Goal: Task Accomplishment & Management: Manage account settings

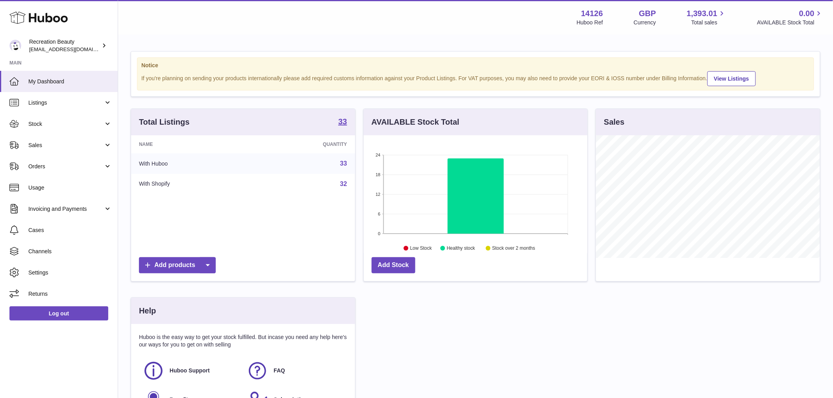
scroll to position [123, 224]
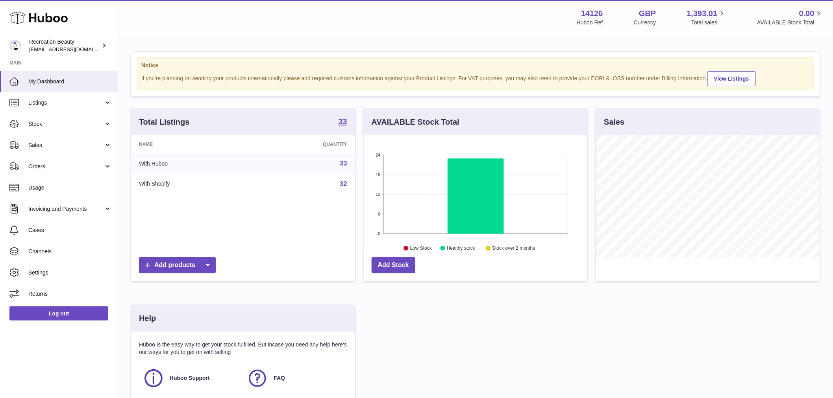
drag, startPoint x: 11, startPoint y: 55, endPoint x: 298, endPoint y: 28, distance: 289.1
click at [298, 28] on div "Menu Huboo 14126 Huboo Ref GBP Currency 1,393.01 Total sales 0.00 AVAILABLE Sto…" at bounding box center [475, 17] width 715 height 35
click at [74, 48] on span "[EMAIL_ADDRESS][DOMAIN_NAME]" at bounding box center [72, 49] width 87 height 6
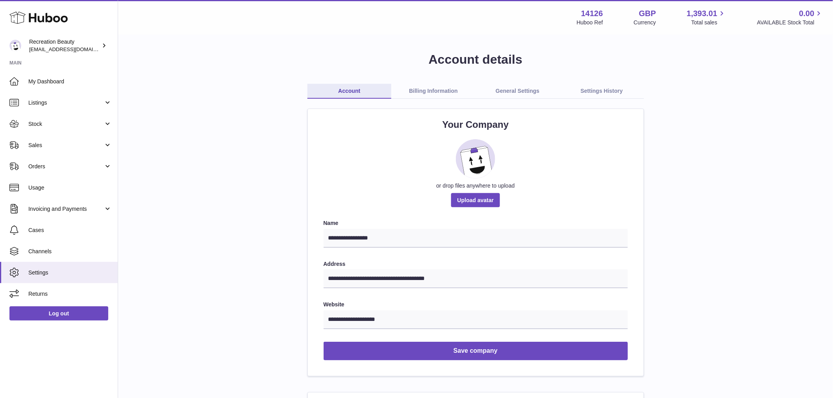
click at [422, 89] on link "Billing Information" at bounding box center [433, 91] width 84 height 15
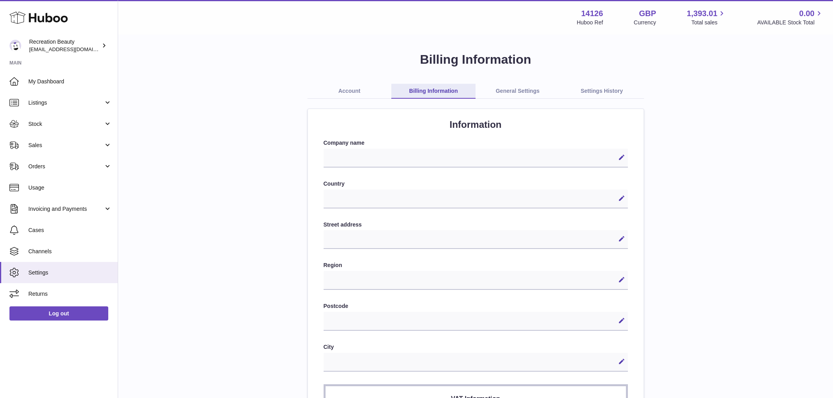
select select
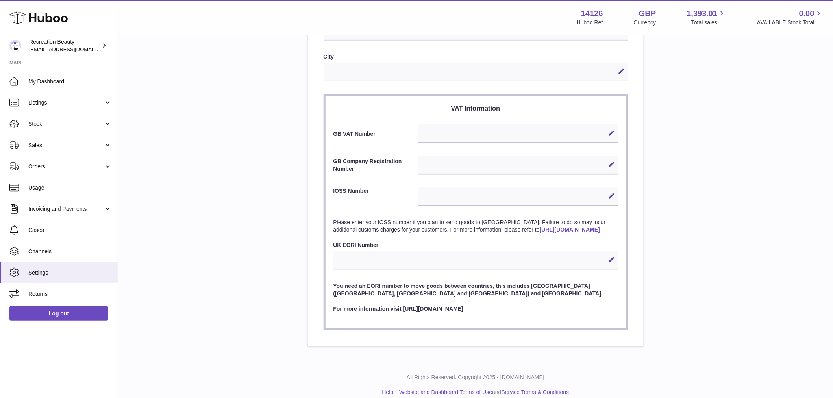
scroll to position [306, 0]
